Goal: Navigation & Orientation: Find specific page/section

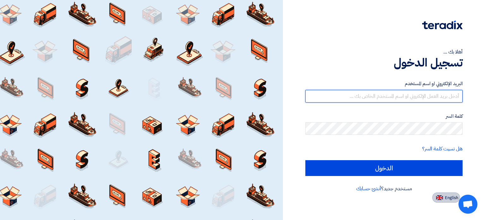
type input "[EMAIL_ADDRESS][DOMAIN_NAME]"
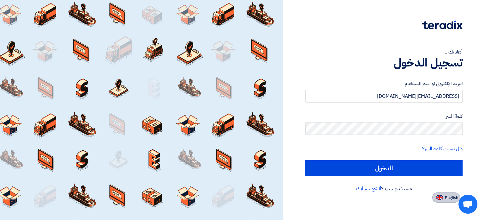
click at [438, 198] on img at bounding box center [439, 197] width 7 height 5
type input "Sign in"
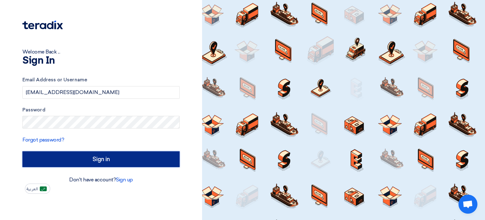
click at [97, 159] on input "Sign in" at bounding box center [100, 159] width 157 height 16
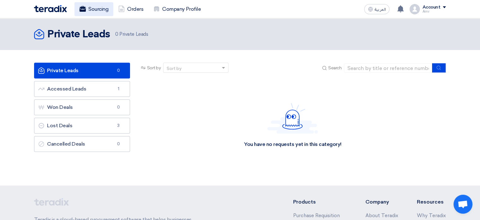
click at [99, 10] on link "Sourcing" at bounding box center [94, 9] width 39 height 14
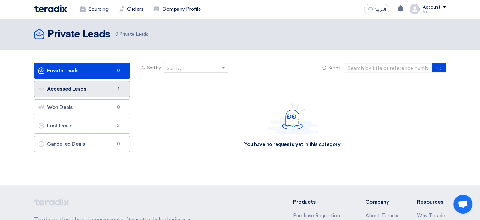
click at [86, 95] on link "Accessed Leads Accessed Leads 1" at bounding box center [82, 89] width 96 height 16
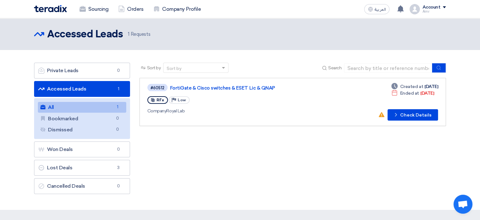
click at [56, 9] on img at bounding box center [50, 8] width 33 height 7
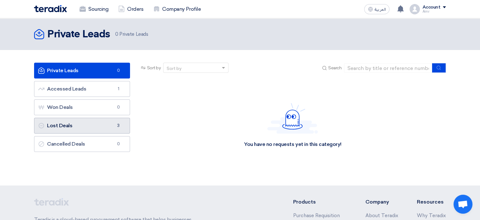
click at [75, 125] on link "Lost Deals Lost Deals 3" at bounding box center [82, 125] width 96 height 16
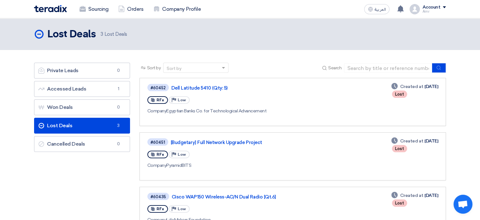
click at [431, 10] on div "Amr" at bounding box center [435, 11] width 24 height 3
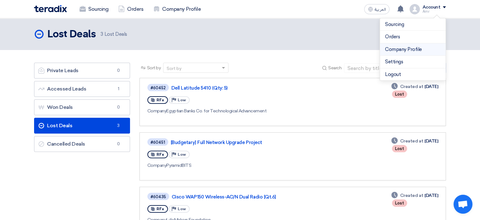
click at [414, 50] on link "Company Profile" at bounding box center [413, 49] width 56 height 7
